Goal: Obtain resource: Obtain resource

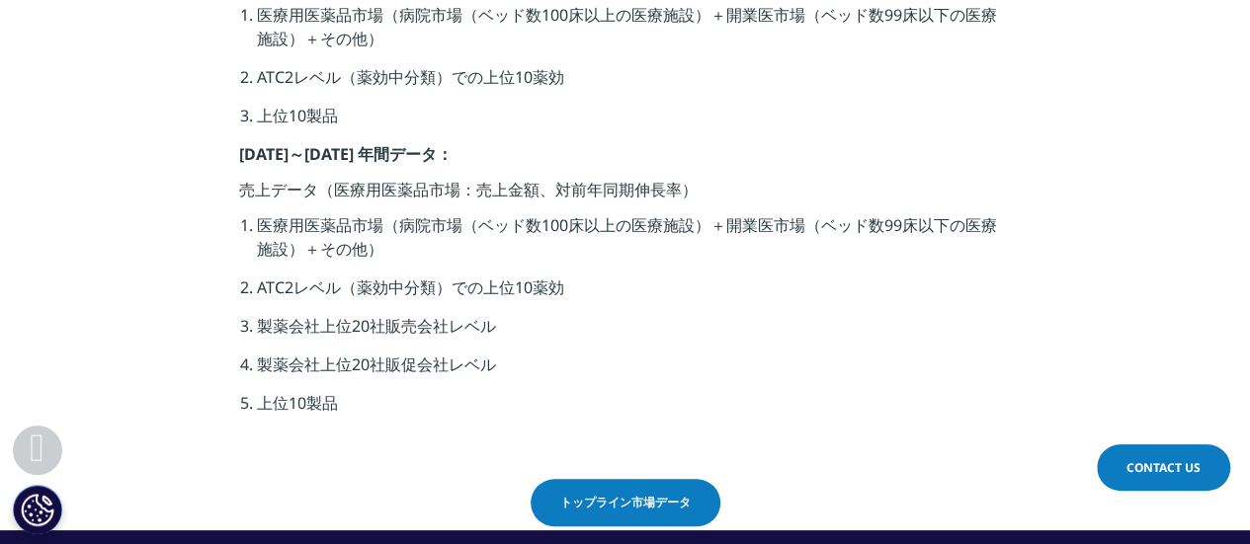
scroll to position [790, 0]
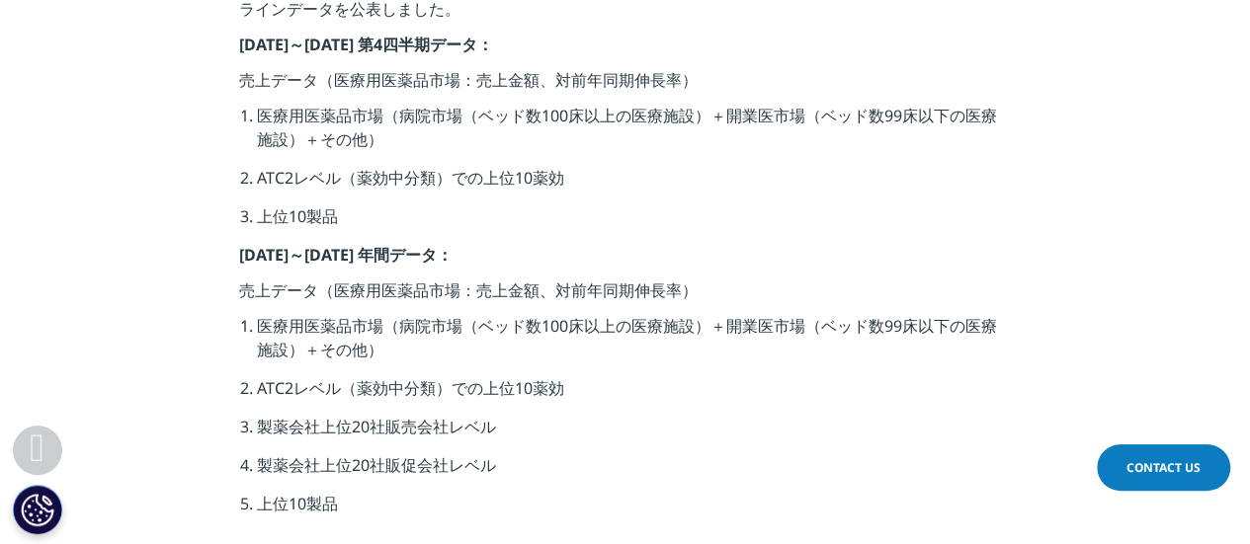
click at [475, 332] on li "医療用医薬品市場（病院市場（ベッド数100床以上の医療施設）＋開業医市場（ベッド数99床以下の医療施設）＋その他）" at bounding box center [634, 345] width 754 height 62
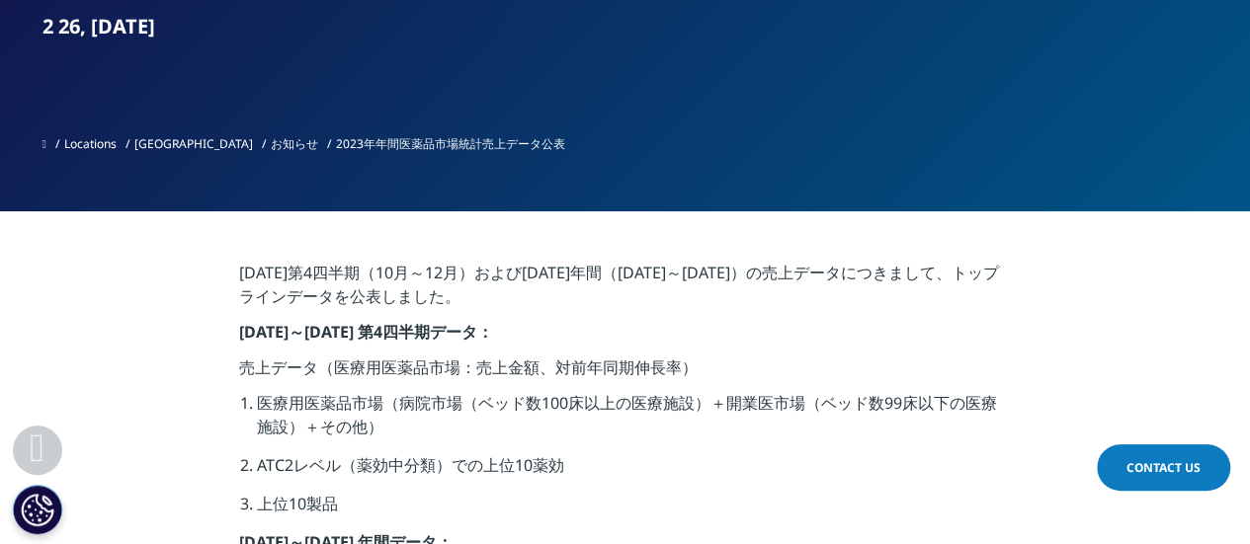
scroll to position [307, 0]
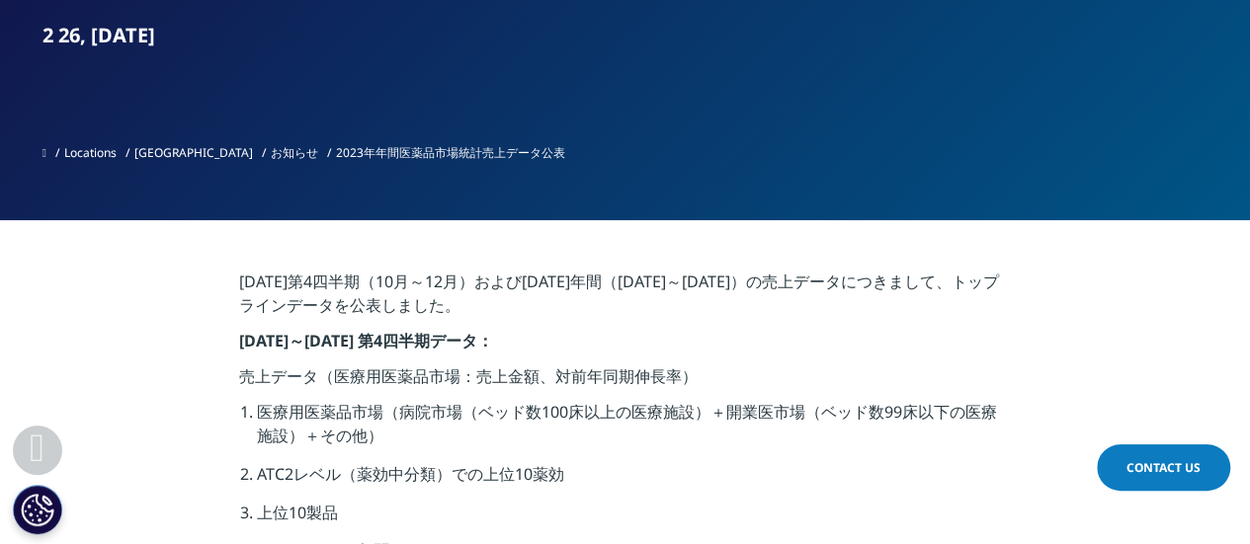
click at [428, 292] on p "2023年第4四半期（10月～12月）および2023年年間（2023年1月～2023年12月）の売上データにつきまして、トップラインデータを公表しました。" at bounding box center [625, 299] width 772 height 59
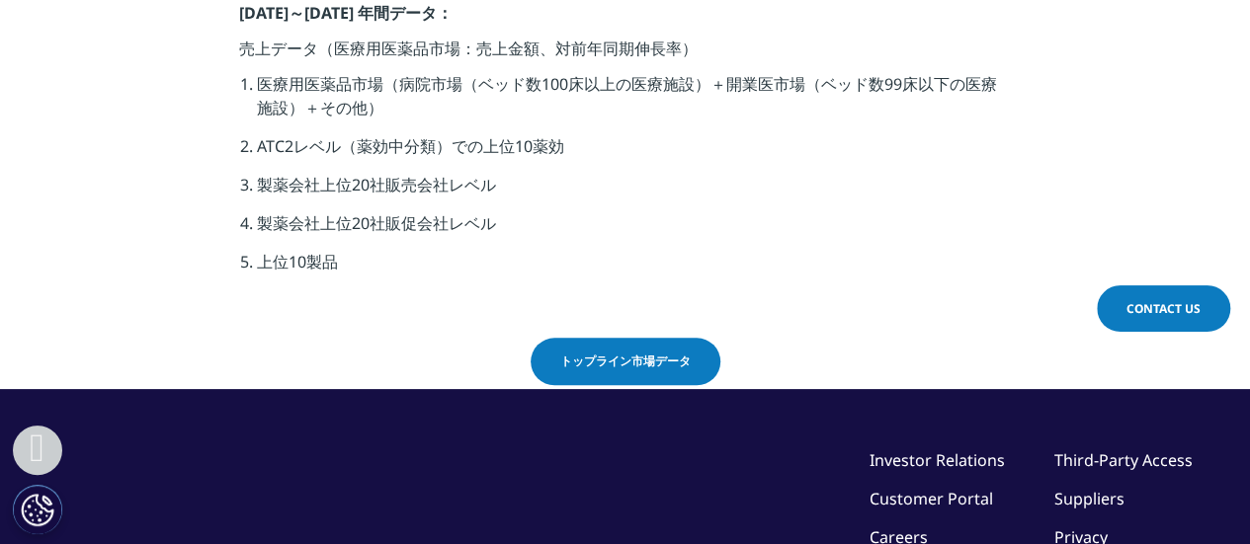
scroll to position [900, 0]
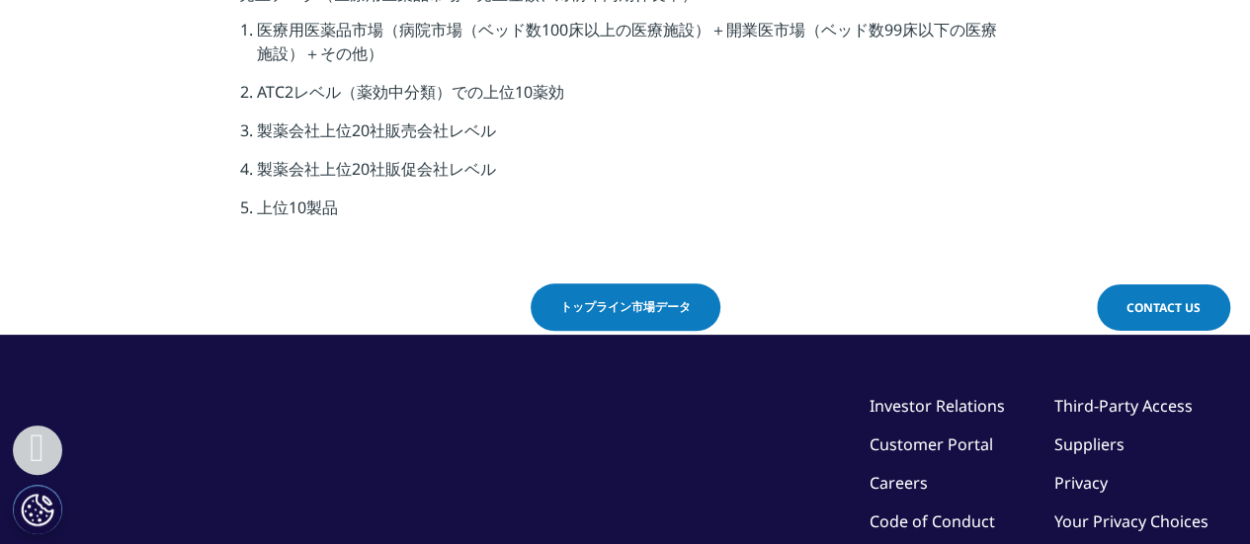
click at [589, 311] on span "トップライン市場データ" at bounding box center [625, 307] width 130 height 18
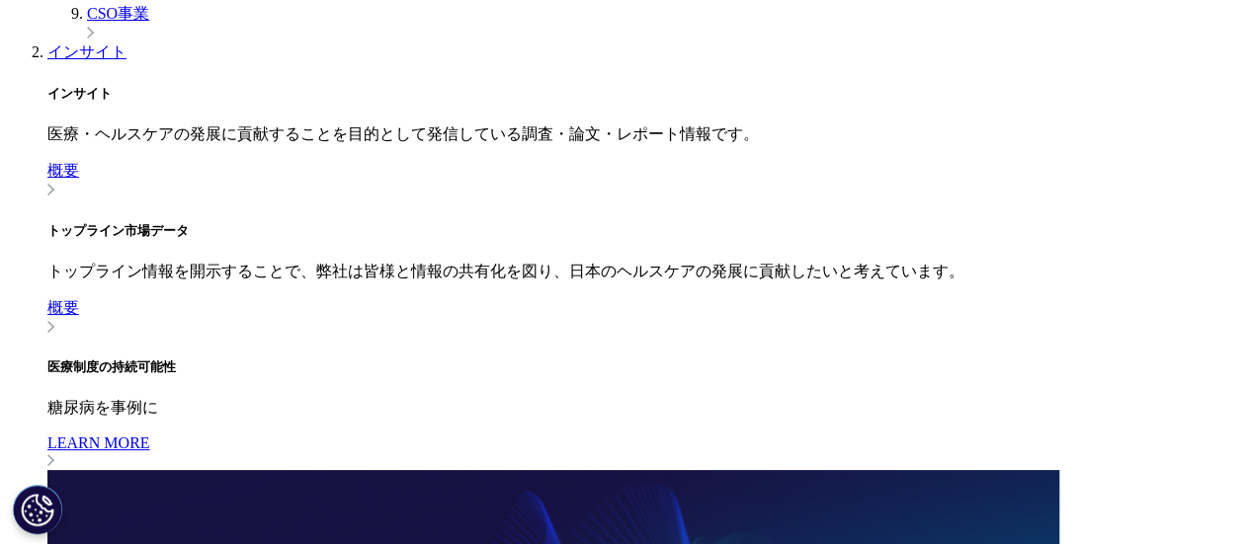
scroll to position [1482, 0]
